Goal: Task Accomplishment & Management: Use online tool/utility

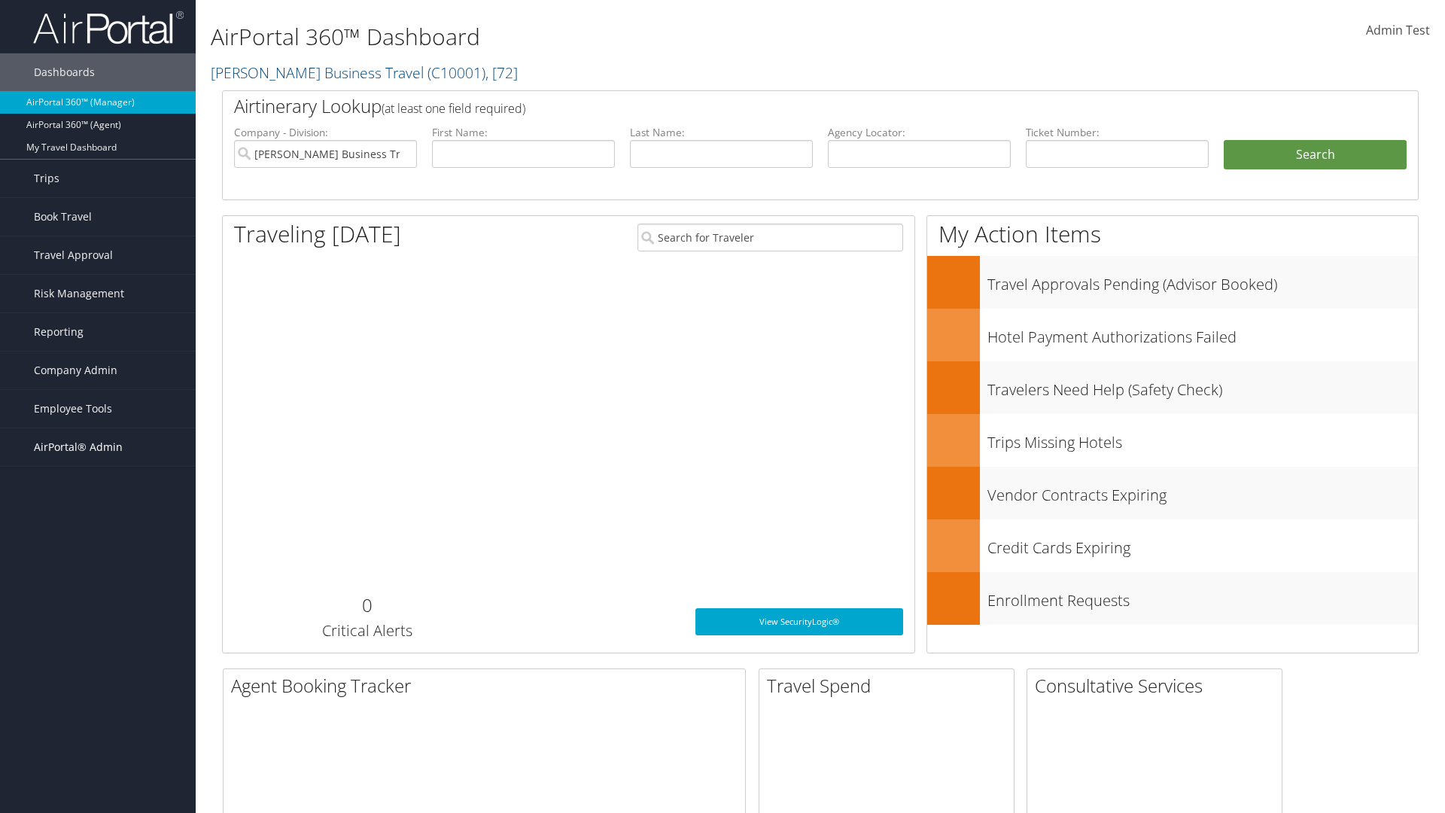
click at [98, 447] on span "AirPortal® Admin" at bounding box center [78, 447] width 89 height 38
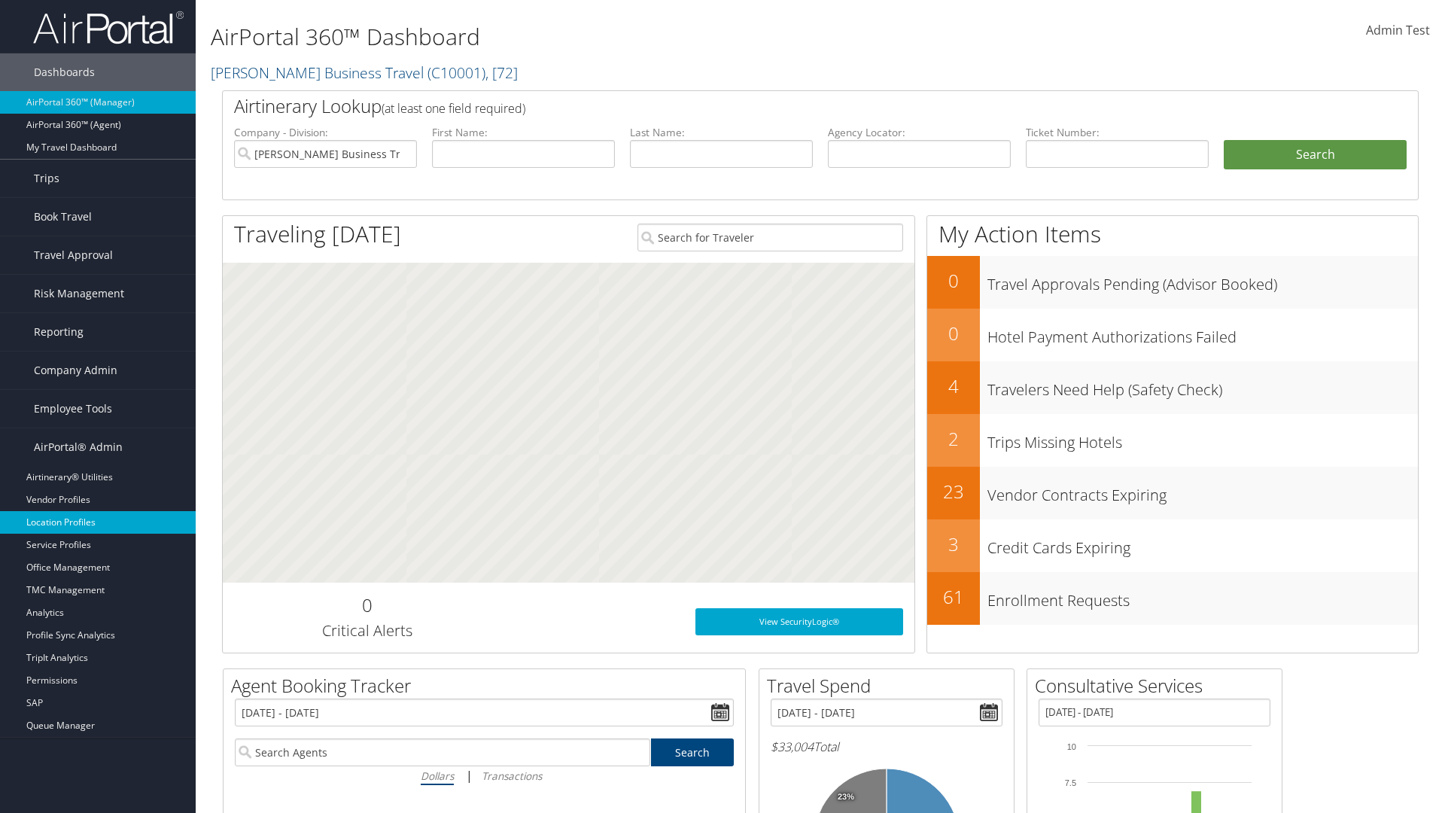
click at [98, 522] on link "Location Profiles" at bounding box center [98, 522] width 196 height 23
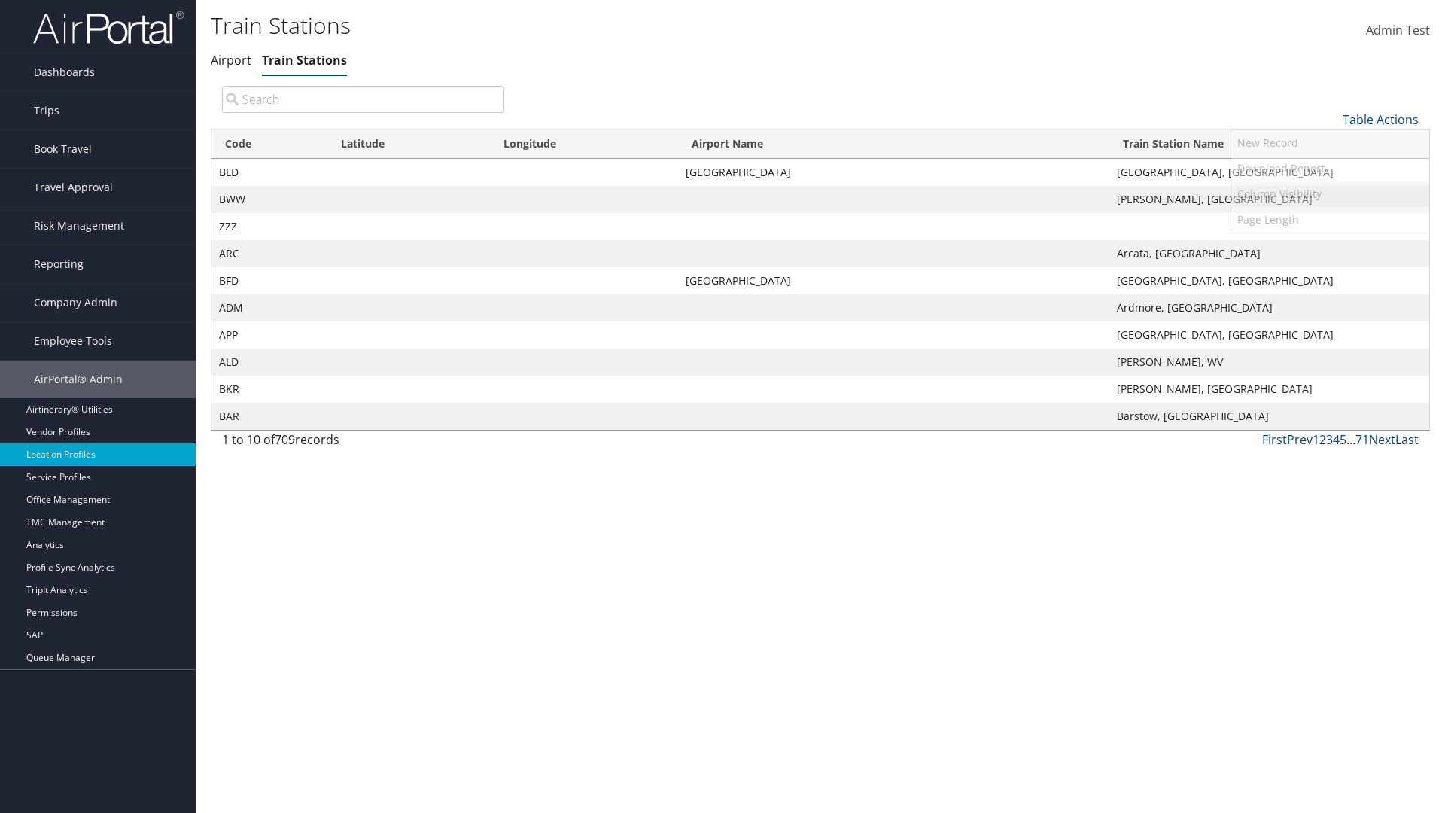
click at [1329, 193] on link "Column Visibility" at bounding box center [1330, 194] width 198 height 26
click at [1329, 144] on link "Code" at bounding box center [1330, 145] width 198 height 26
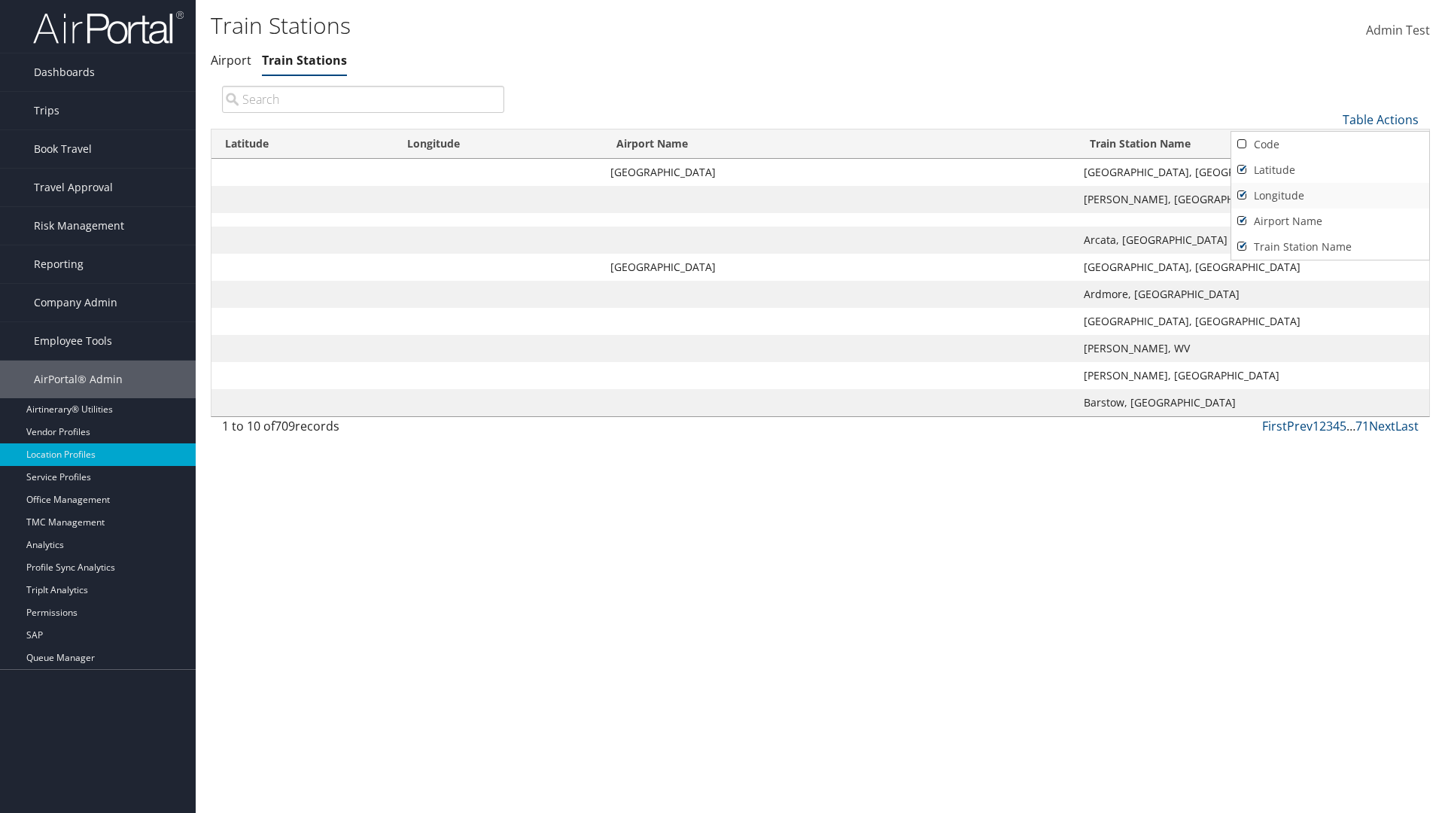
click at [1329, 169] on link "Latitude" at bounding box center [1330, 170] width 198 height 26
click at [1329, 195] on link "Longitude" at bounding box center [1330, 196] width 198 height 26
click at [1329, 220] on link "Airport Name" at bounding box center [1330, 221] width 198 height 26
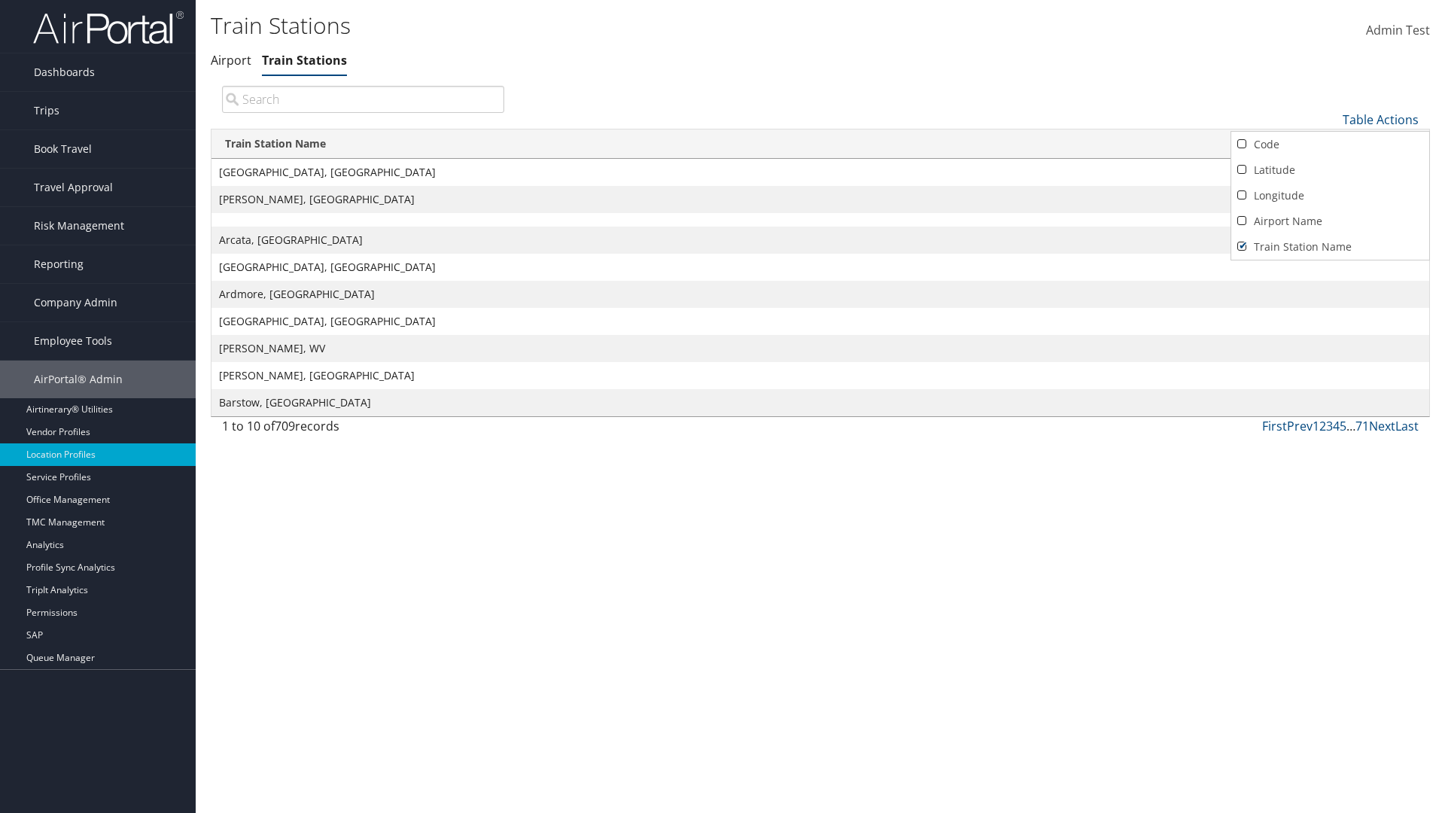
click at [722, 406] on div at bounding box center [722, 406] width 1445 height 813
click at [1380, 119] on link "Table Actions" at bounding box center [1380, 119] width 76 height 17
click at [1329, 193] on link "Column Visibility" at bounding box center [1330, 194] width 198 height 26
click at [1329, 144] on link "Code" at bounding box center [1330, 145] width 198 height 26
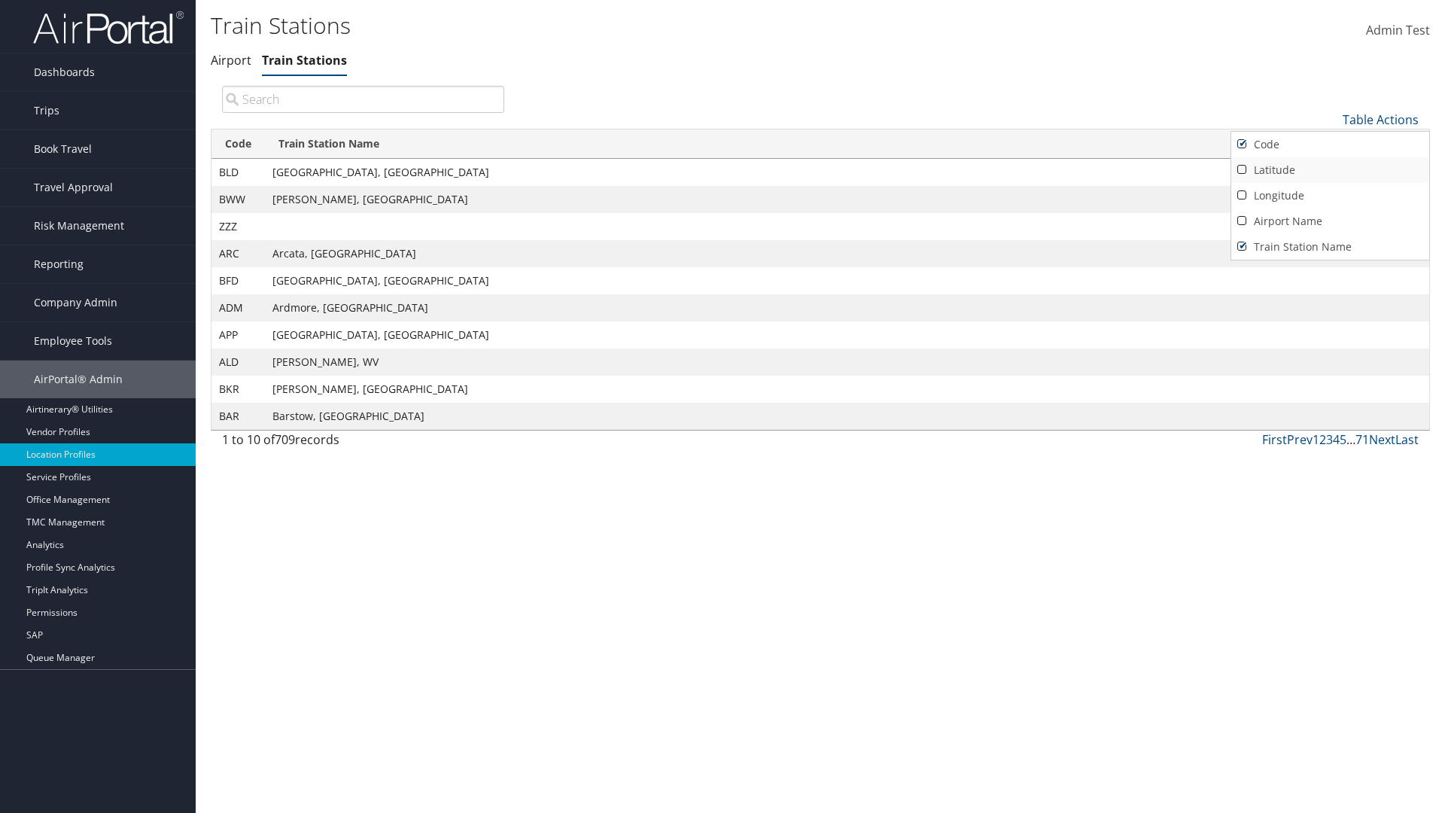
click at [1329, 169] on link "Latitude" at bounding box center [1330, 170] width 198 height 26
click at [1329, 195] on link "Longitude" at bounding box center [1330, 196] width 198 height 26
click at [1329, 220] on link "Airport Name" at bounding box center [1330, 221] width 198 height 26
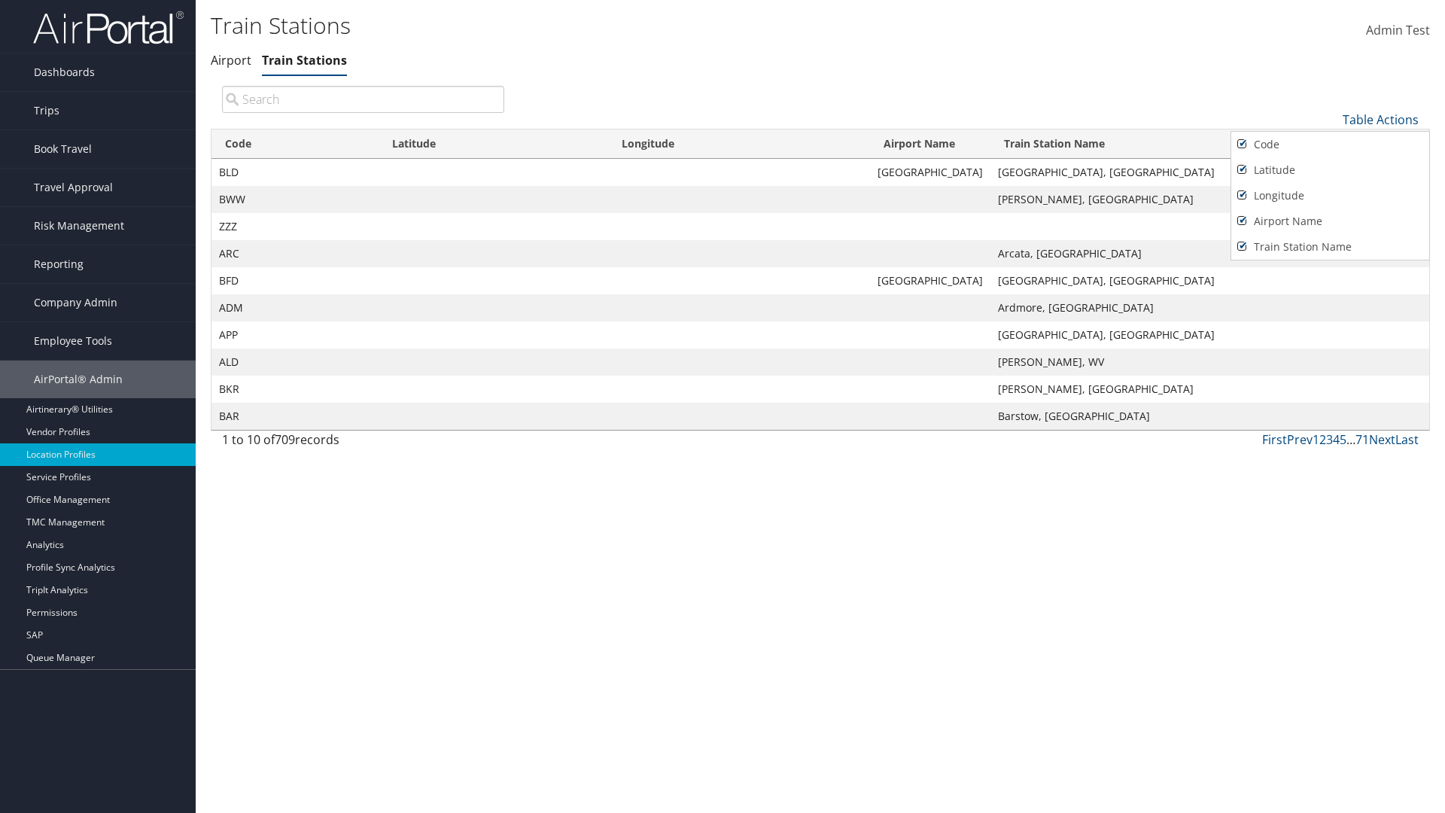
click at [722, 406] on div at bounding box center [722, 406] width 1445 height 813
click at [1380, 119] on link "Table Actions" at bounding box center [1380, 119] width 76 height 17
click at [1329, 168] on link "Download Report" at bounding box center [1330, 169] width 198 height 26
